Goal: Transaction & Acquisition: Purchase product/service

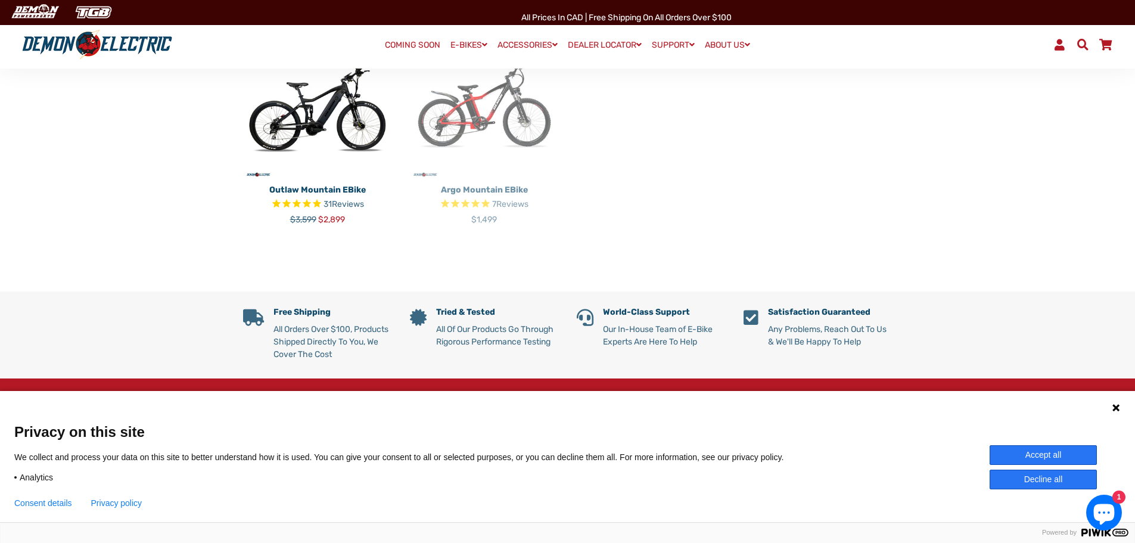
scroll to position [358, 0]
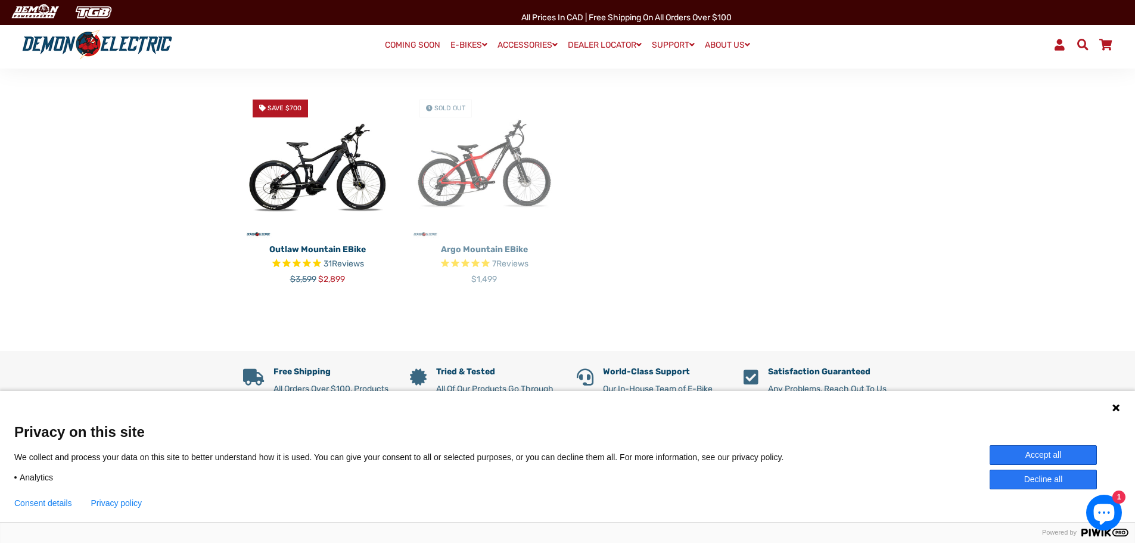
click at [323, 243] on p "Outlaw Mountain eBike" at bounding box center [317, 249] width 149 height 13
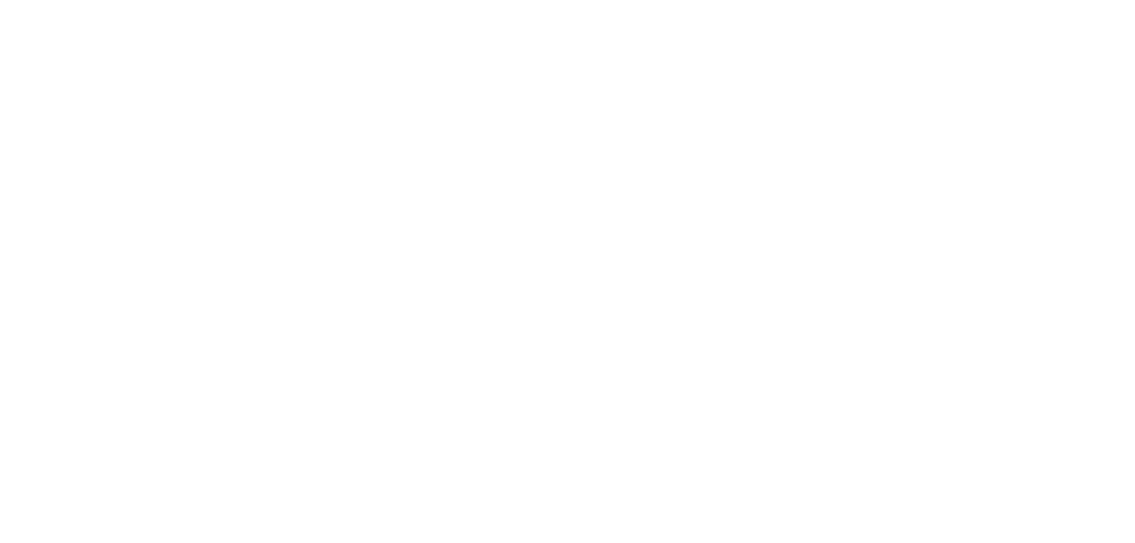
select select "******"
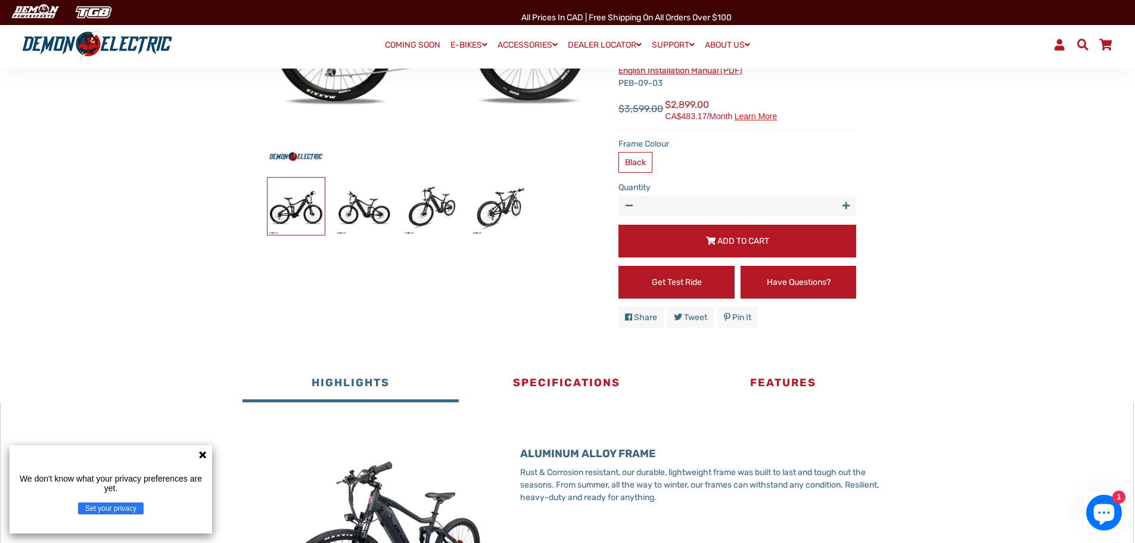
scroll to position [477, 0]
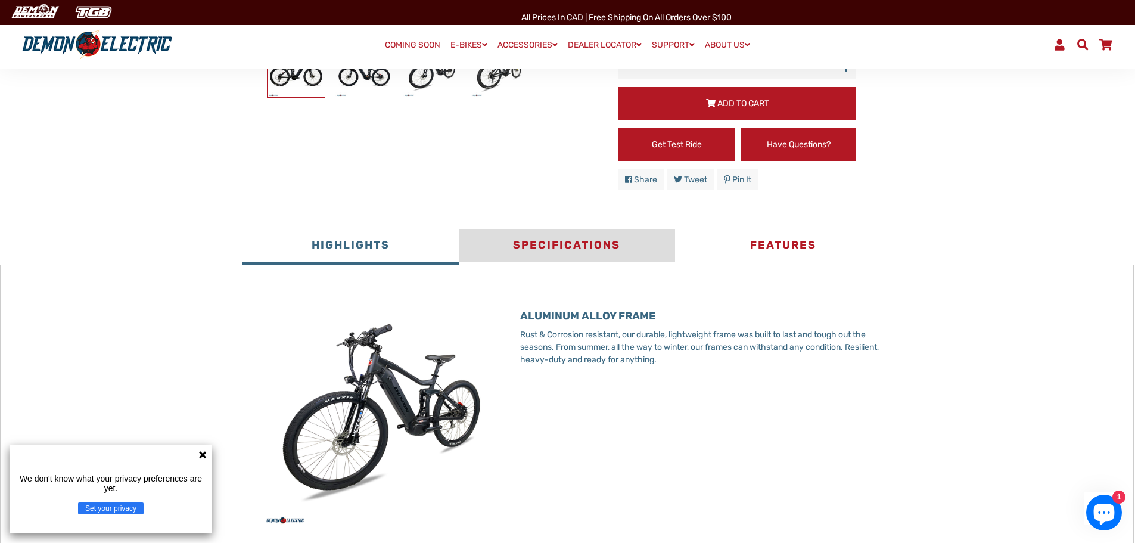
click at [572, 252] on button "Specifications" at bounding box center [567, 247] width 216 height 36
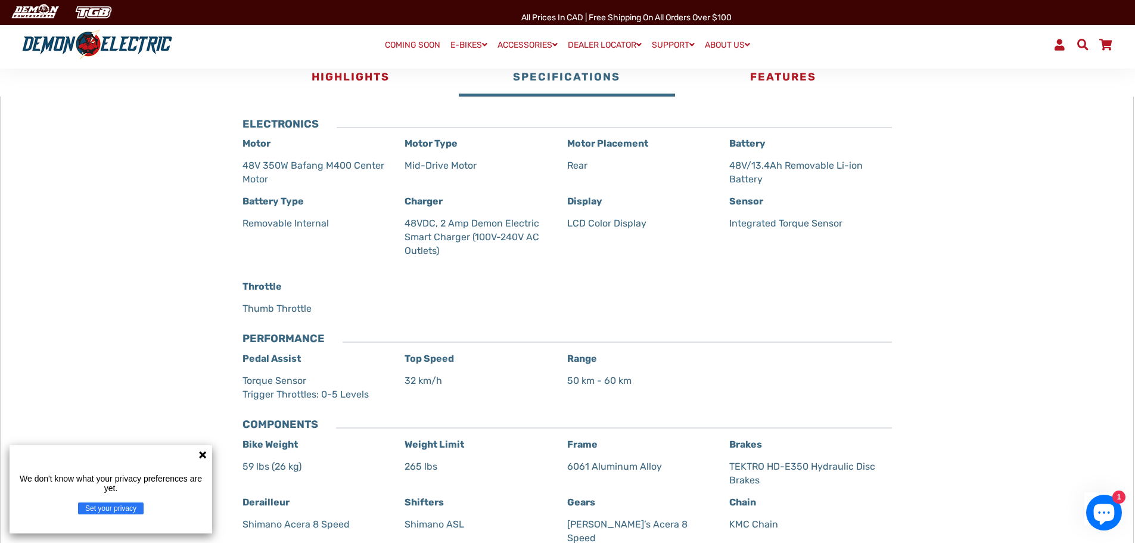
scroll to position [715, 0]
